Goal: Transaction & Acquisition: Purchase product/service

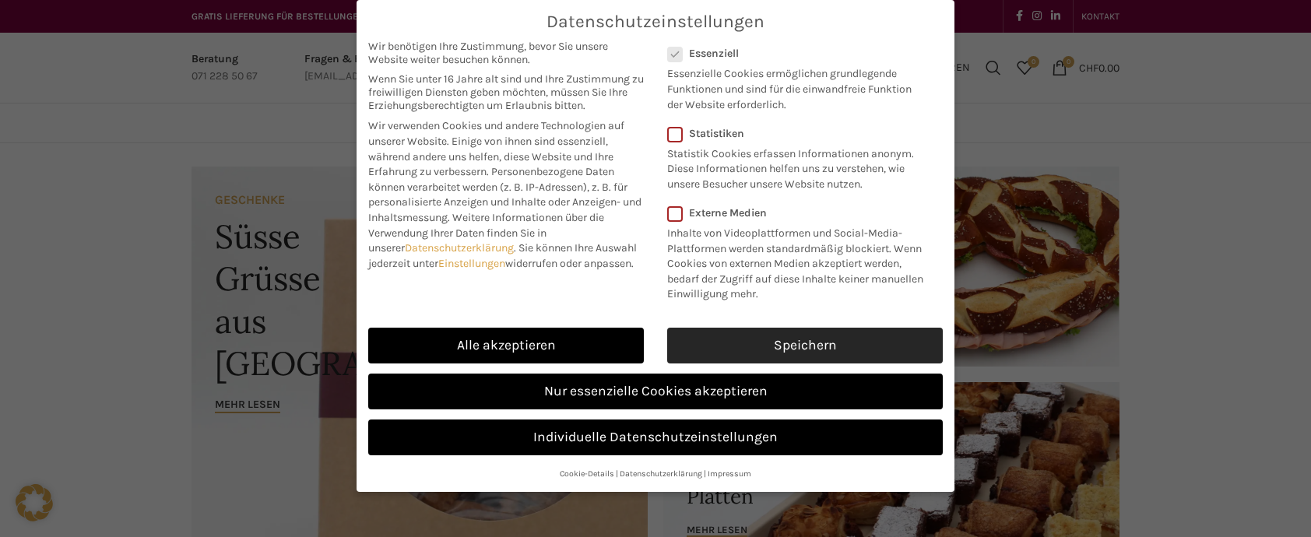
click at [745, 364] on link "Speichern" at bounding box center [805, 346] width 276 height 36
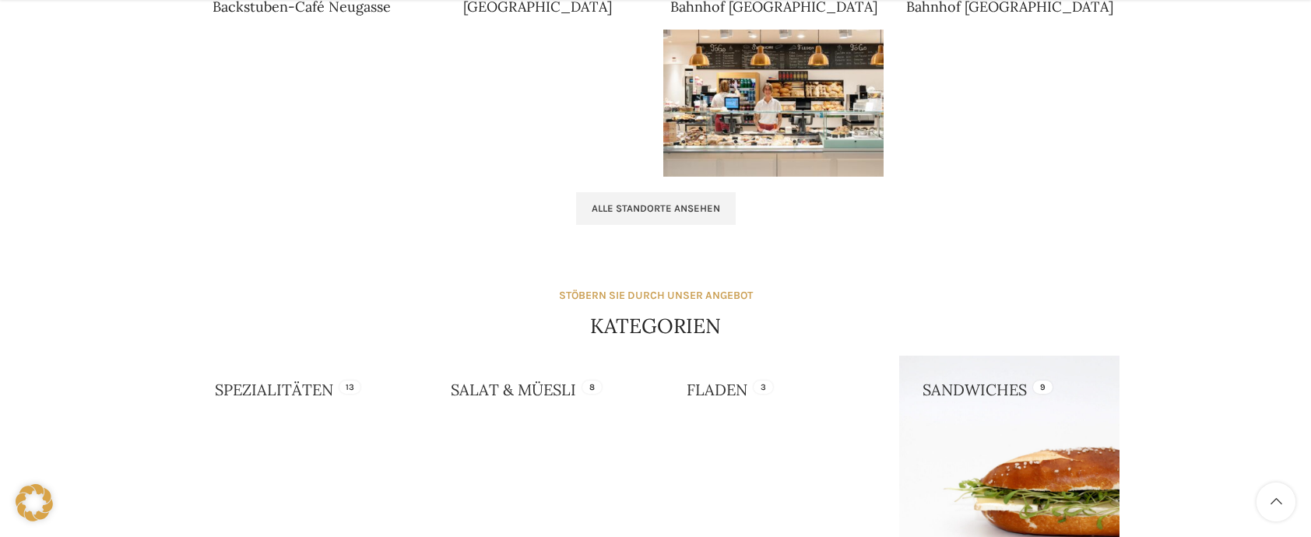
scroll to position [1168, 0]
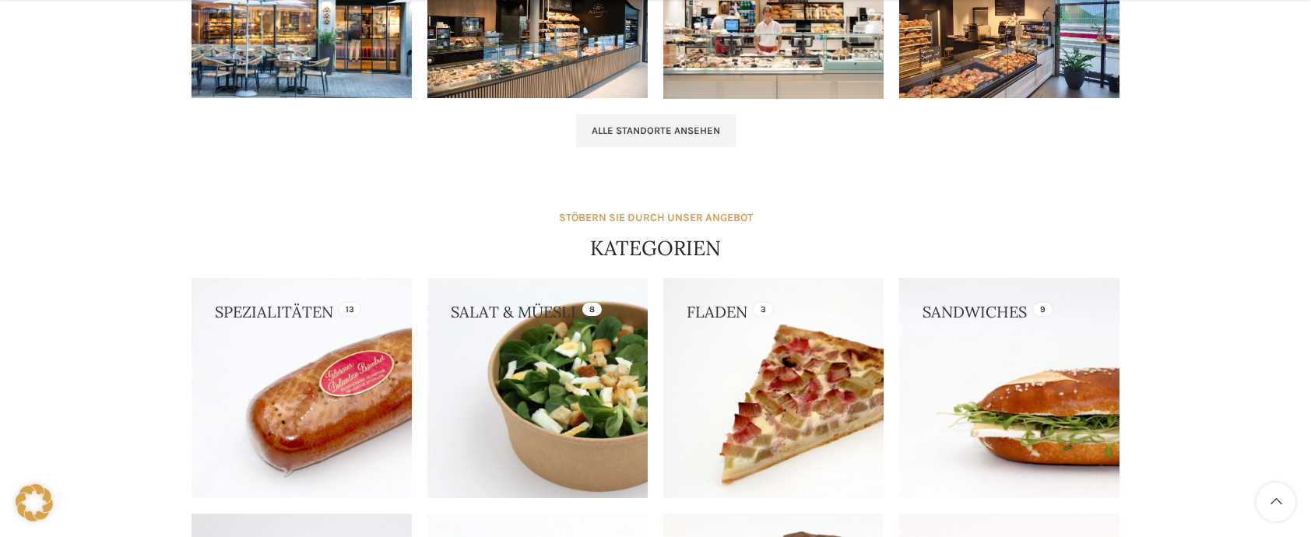
click at [937, 340] on link at bounding box center [1009, 388] width 220 height 220
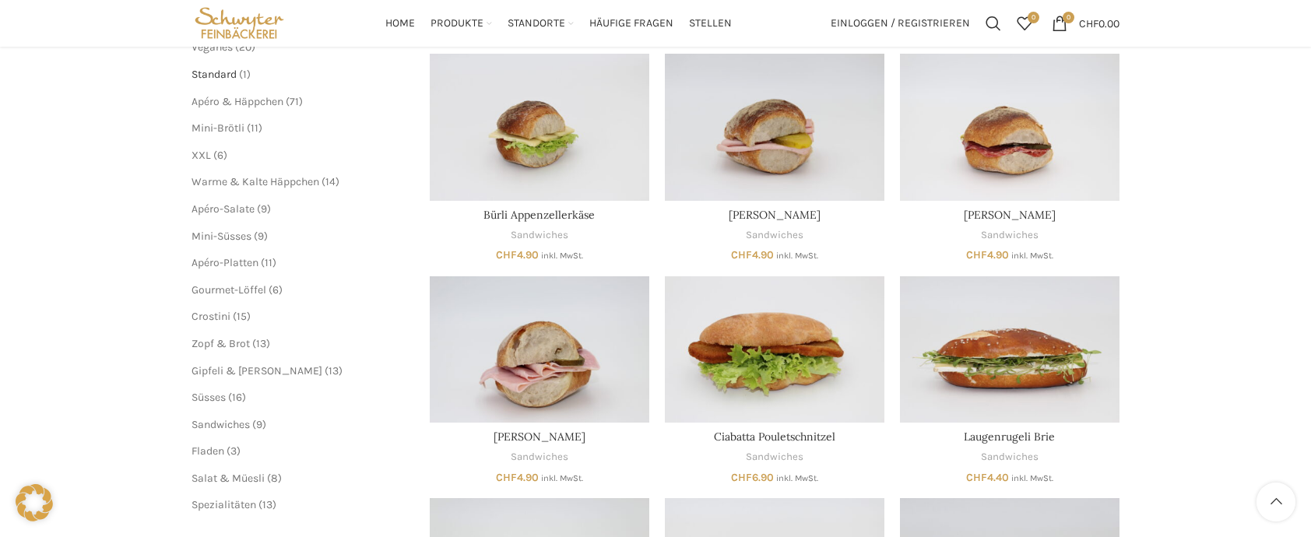
scroll to position [156, 0]
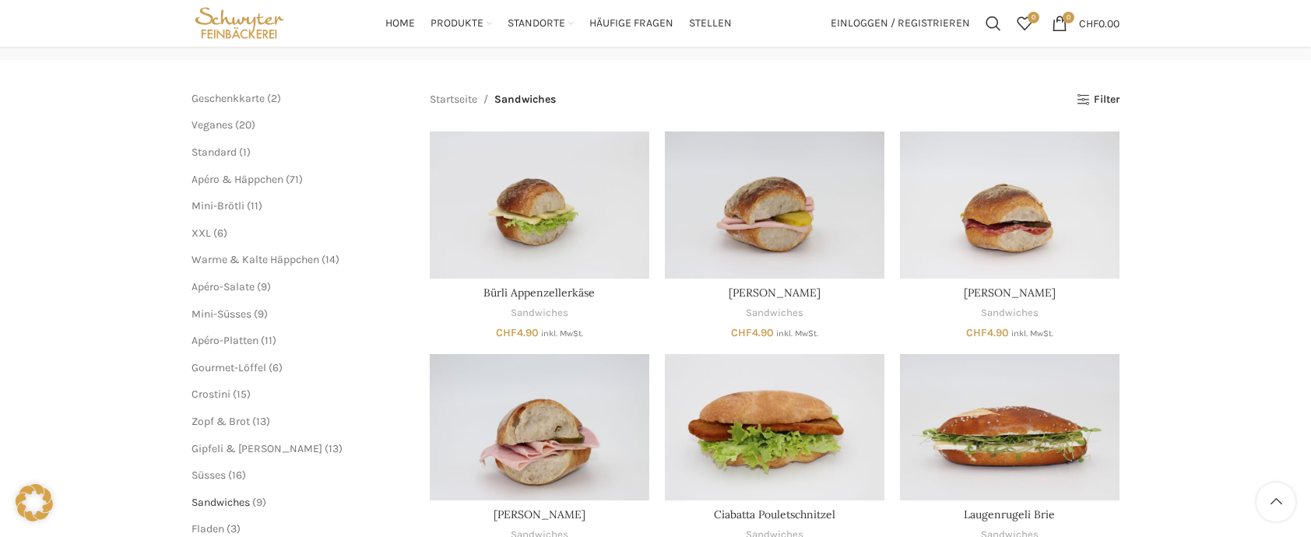
click at [247, 501] on span "Sandwiches" at bounding box center [221, 502] width 58 height 13
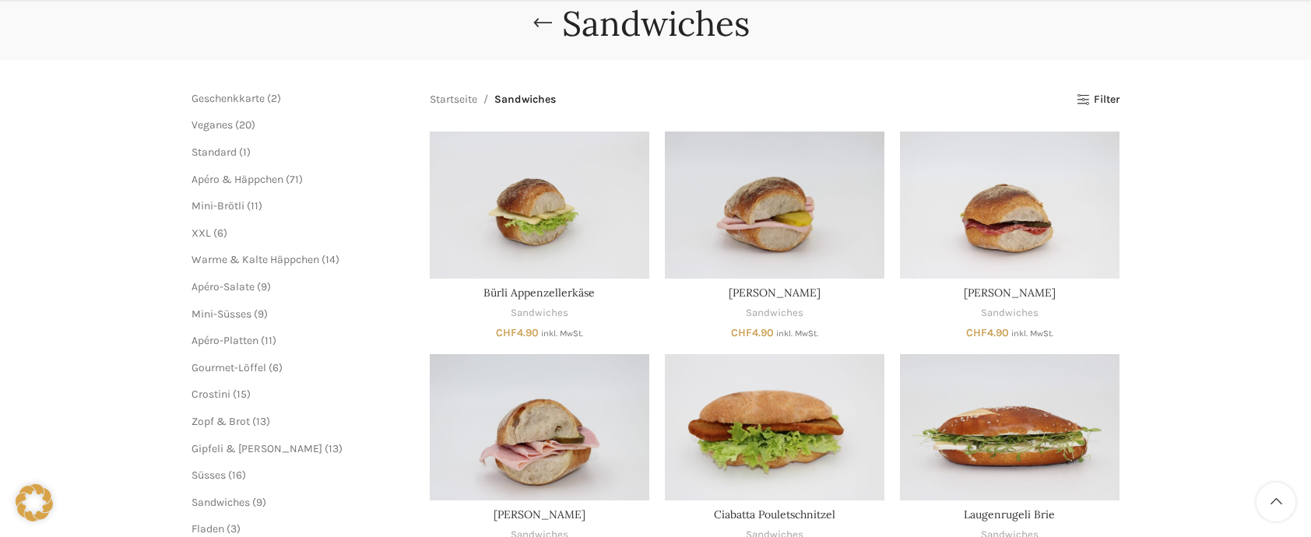
scroll to position [234, 0]
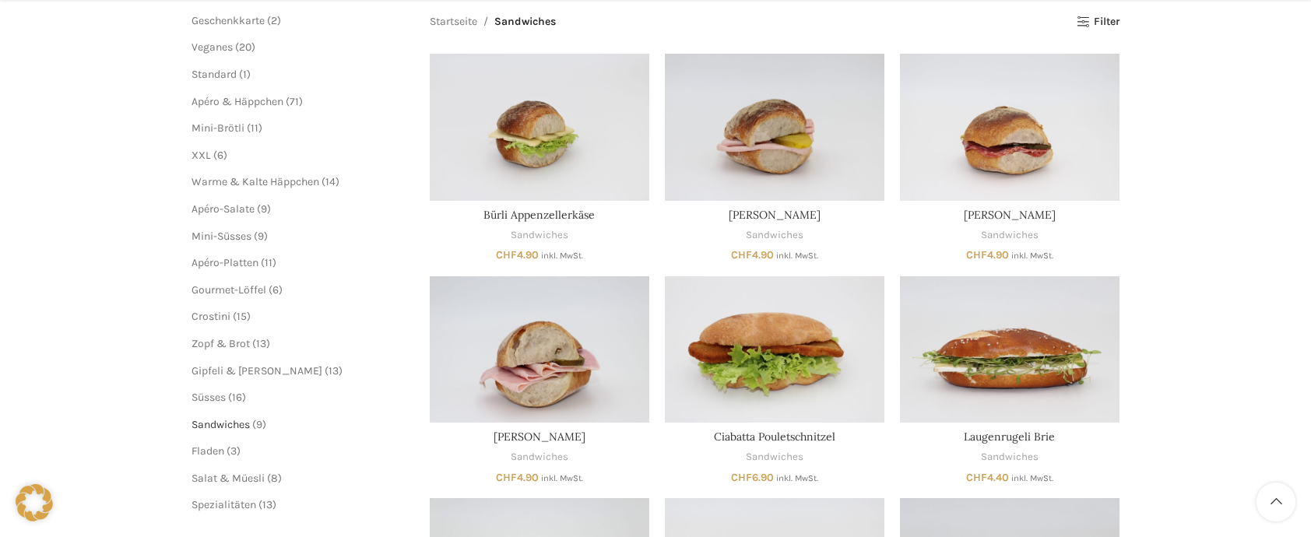
click at [216, 423] on span "Sandwiches" at bounding box center [221, 424] width 58 height 13
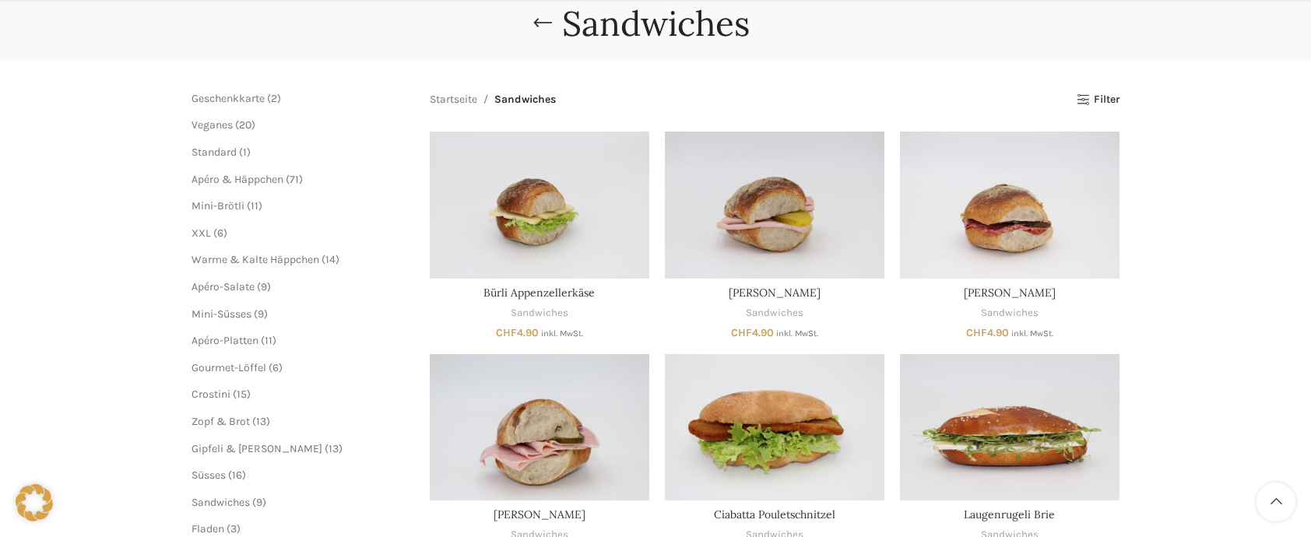
scroll to position [234, 0]
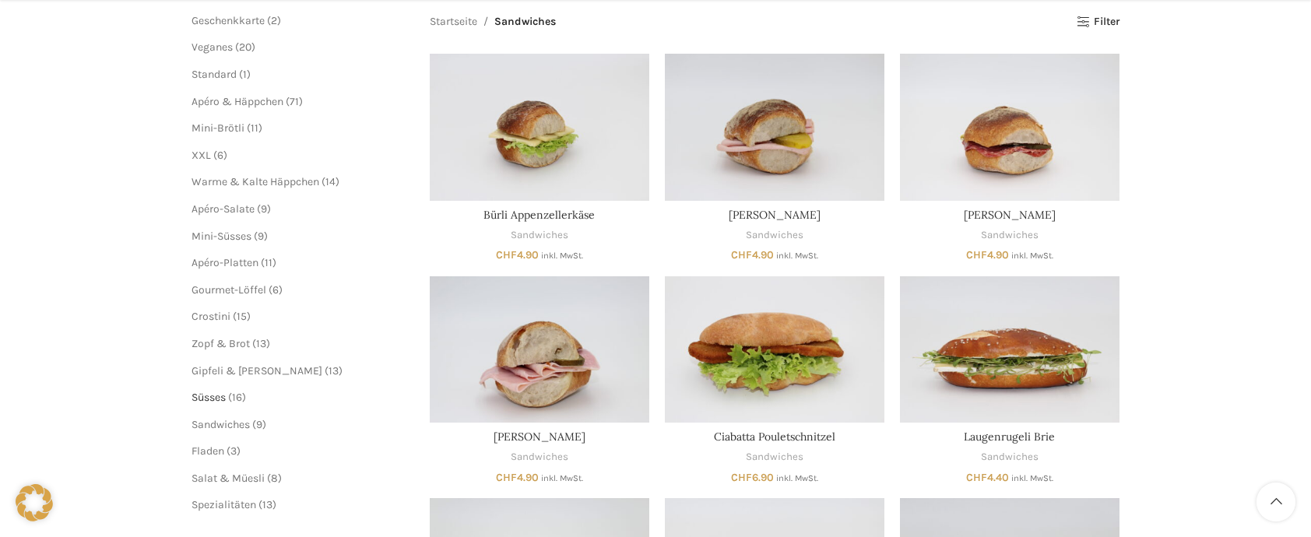
click at [221, 398] on span "Süsses" at bounding box center [209, 397] width 34 height 13
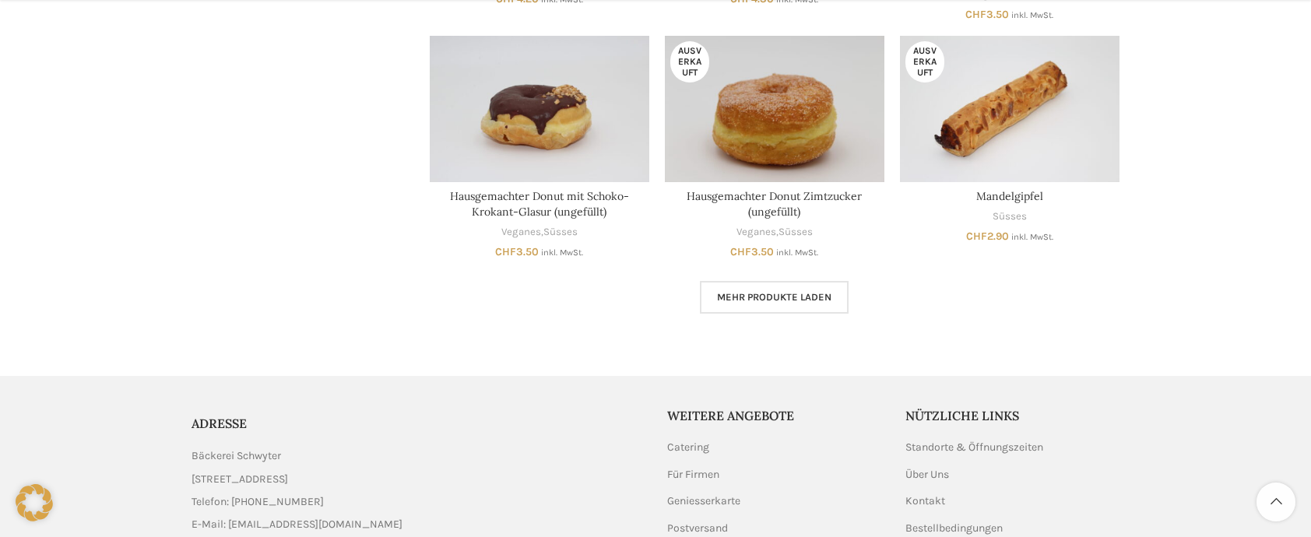
scroll to position [1068, 0]
